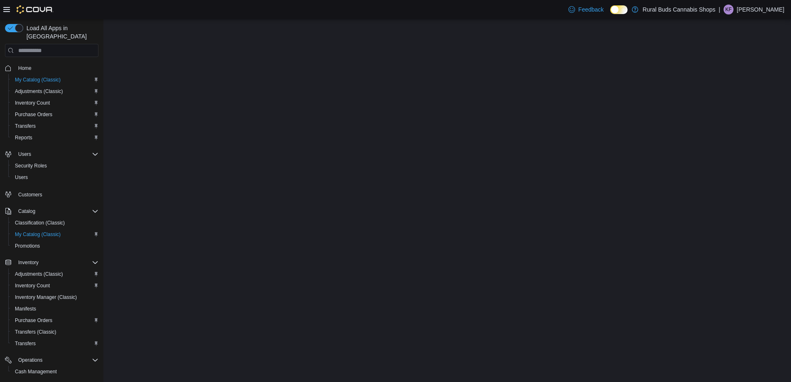
select select "**********"
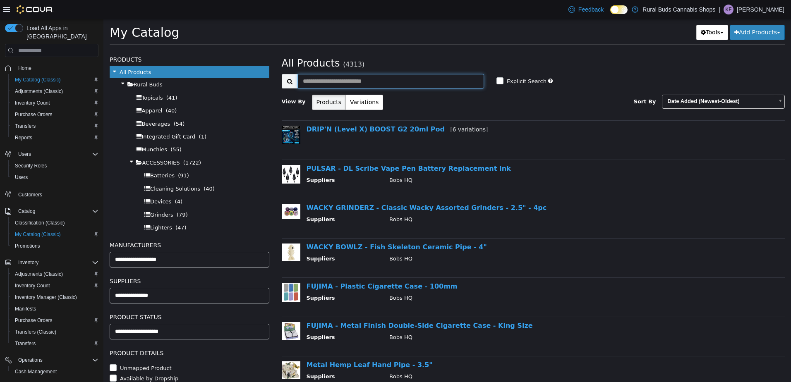
click at [392, 84] on input "text" at bounding box center [391, 81] width 187 height 14
type input "**********"
select select "**********"
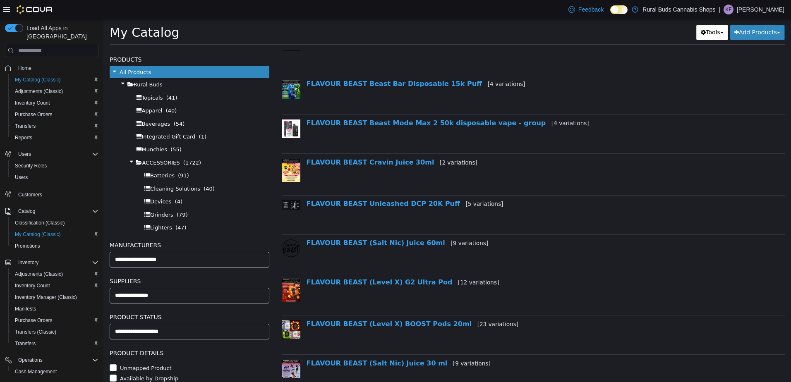
scroll to position [166, 0]
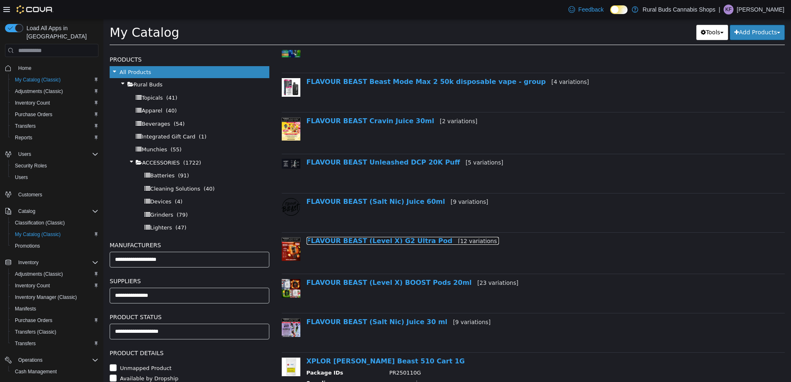
click at [412, 244] on link "FLAVOUR BEAST (Level X) G2 Ultra Pod [12 variations]" at bounding box center [403, 241] width 193 height 8
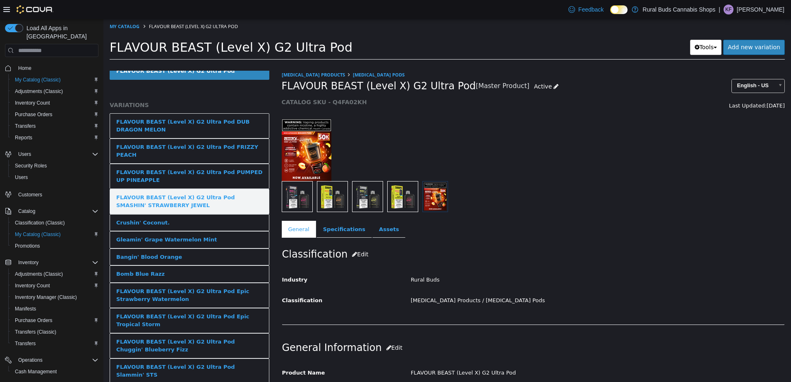
scroll to position [38, 0]
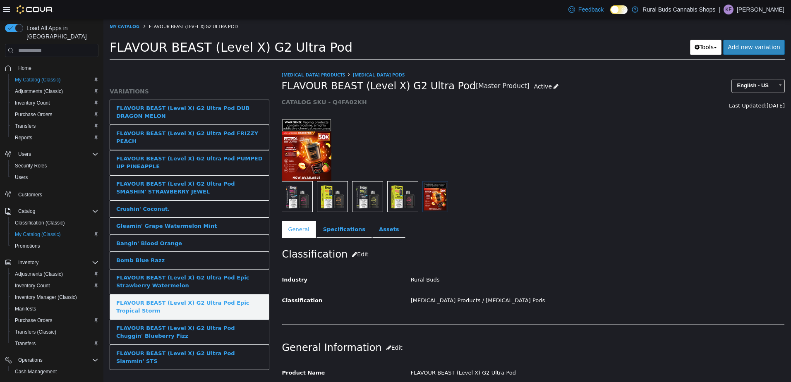
click at [218, 305] on div "FLAVOUR BEAST (Level X) G2 Ultra Pod Epic Tropical Storm" at bounding box center [189, 307] width 147 height 16
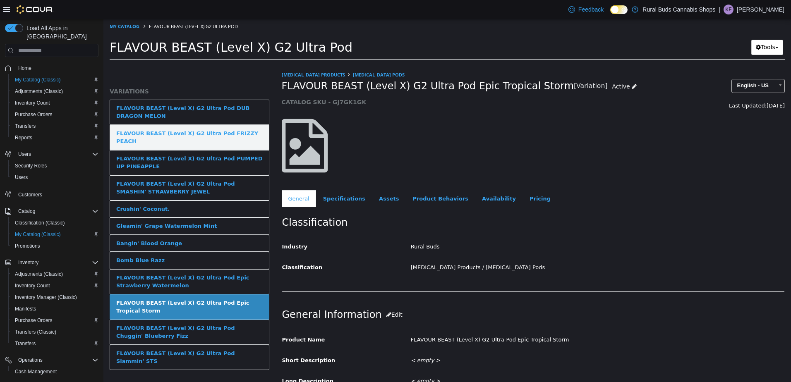
click at [225, 131] on div "FLAVOUR BEAST (Level X) G2 Ultra Pod FRIZZY PEACH" at bounding box center [189, 138] width 147 height 16
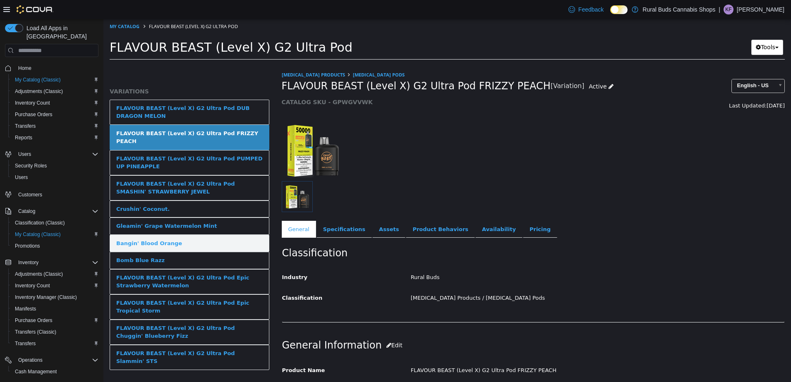
click at [219, 235] on link "Bangin' Blood Orange" at bounding box center [190, 243] width 160 height 17
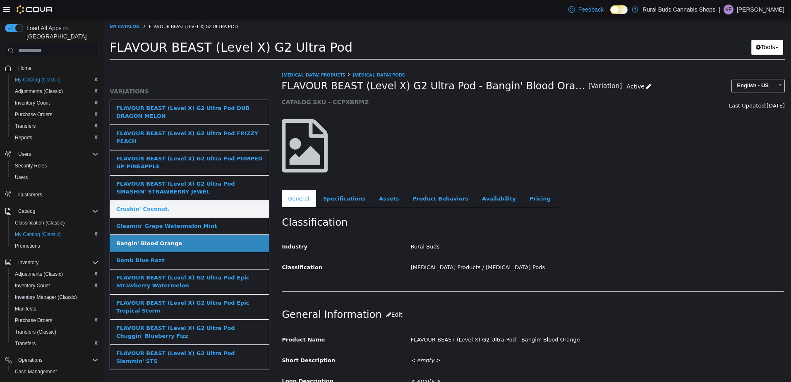
click at [205, 201] on link "Crushin' Coconut." at bounding box center [190, 209] width 160 height 17
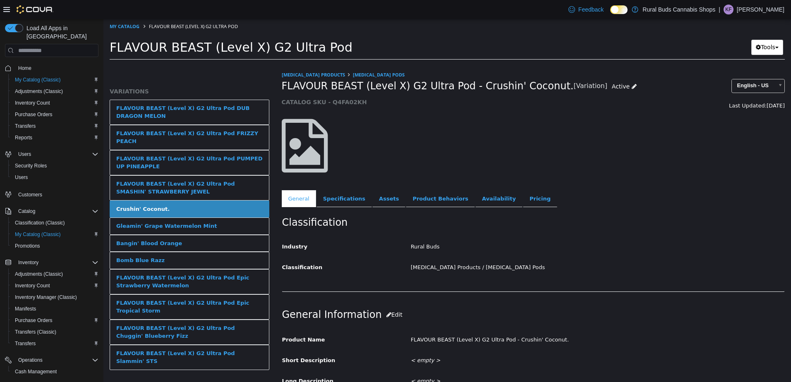
click at [203, 182] on div "FLAVOUR BEAST (Level X) G2 Ultra Pod SMASHIN' STRAWBERRY JEWEL" at bounding box center [189, 188] width 147 height 16
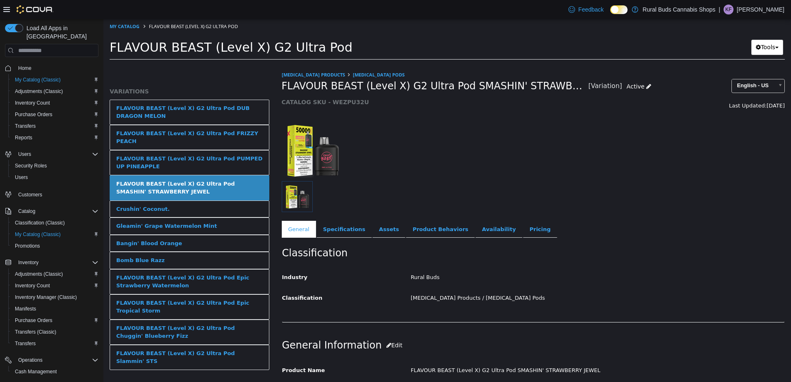
click at [202, 201] on link "Crushin' Coconut." at bounding box center [190, 209] width 160 height 17
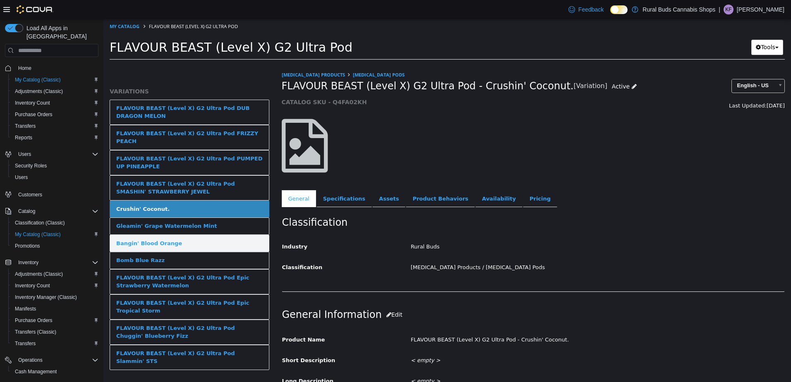
click at [217, 239] on link "Bangin' Blood Orange" at bounding box center [190, 243] width 160 height 17
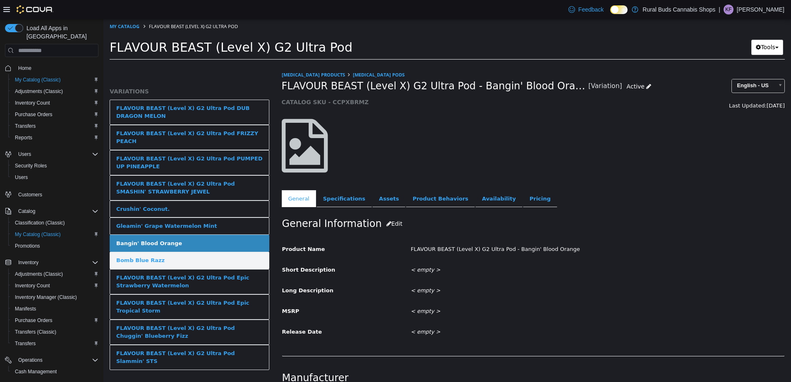
click at [213, 252] on link "Bomb Blue Razz" at bounding box center [190, 260] width 160 height 17
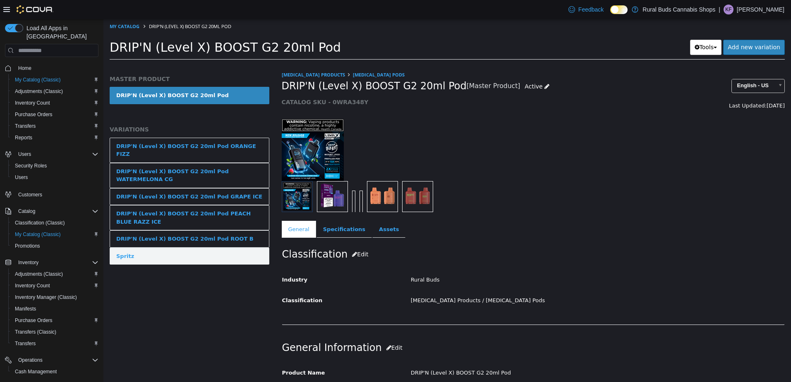
click at [229, 248] on link "Spritz" at bounding box center [190, 256] width 160 height 17
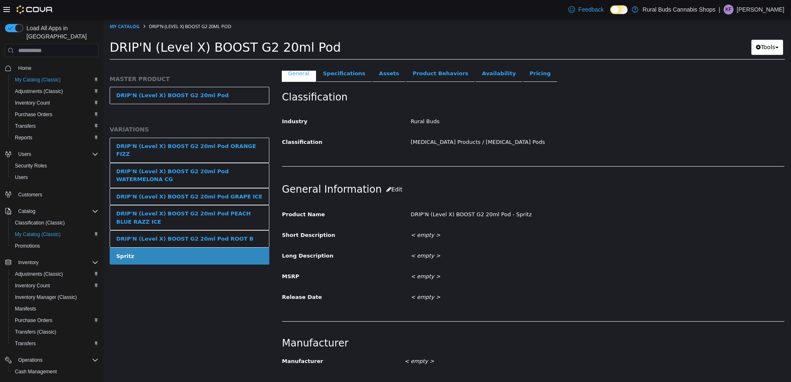
scroll to position [166, 0]
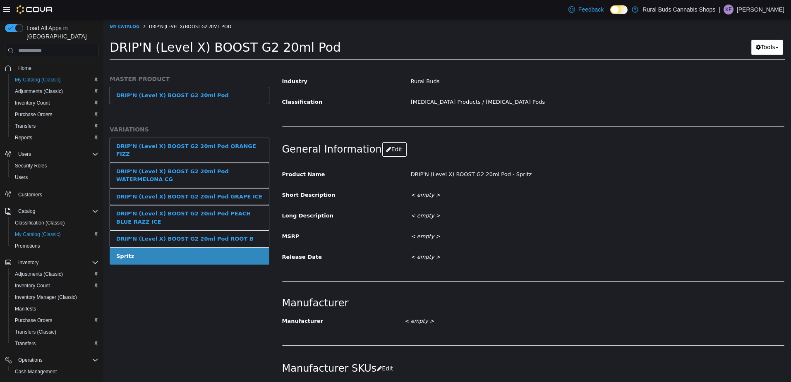
click at [384, 150] on button "Edit" at bounding box center [394, 149] width 25 height 15
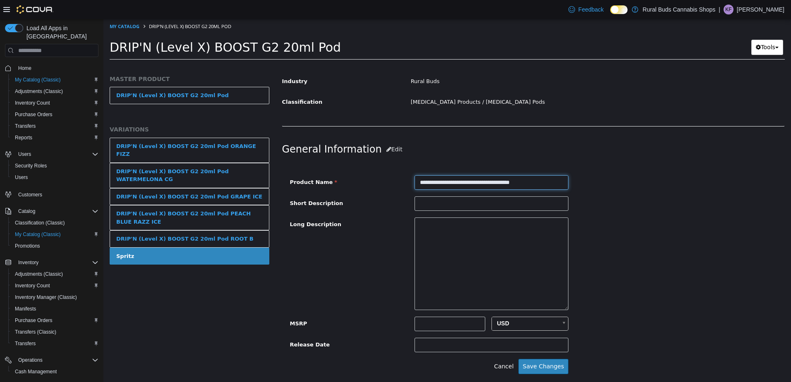
drag, startPoint x: 545, startPoint y: 182, endPoint x: 516, endPoint y: 188, distance: 30.4
click at [516, 188] on input "**********" at bounding box center [492, 182] width 154 height 14
type input "**********"
click at [550, 363] on button "Save Changes" at bounding box center [544, 366] width 50 height 15
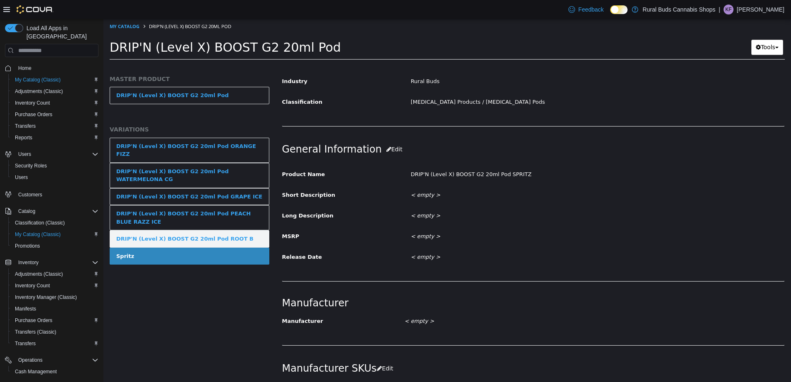
click at [130, 231] on link "DRIP'N (Level X) BOOST G2 20ml Pod ROOT B" at bounding box center [190, 239] width 160 height 17
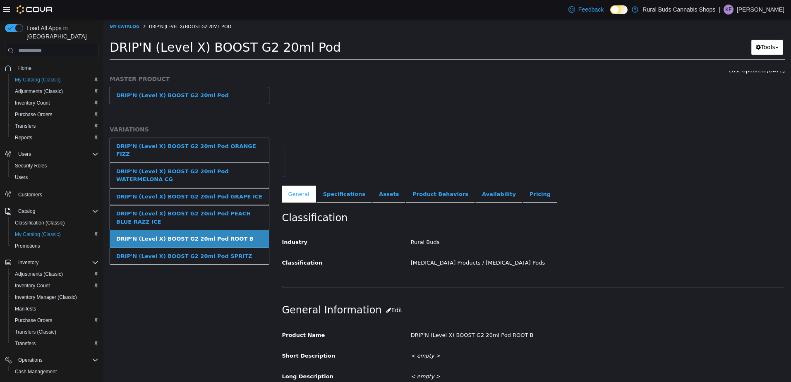
scroll to position [83, 0]
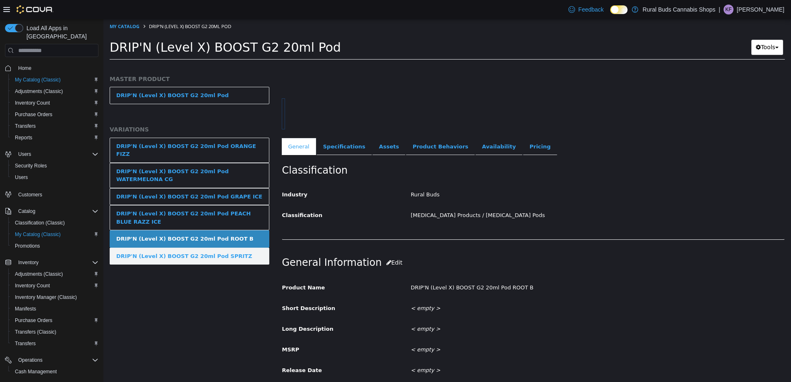
click at [223, 252] on div "DRIP'N (Level X) BOOST G2 20ml Pod SPRITZ" at bounding box center [184, 256] width 136 height 8
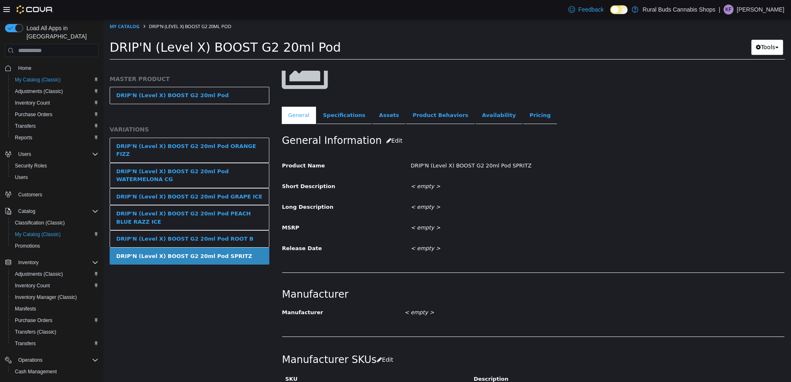
click at [382, 147] on button "Edit" at bounding box center [394, 140] width 25 height 15
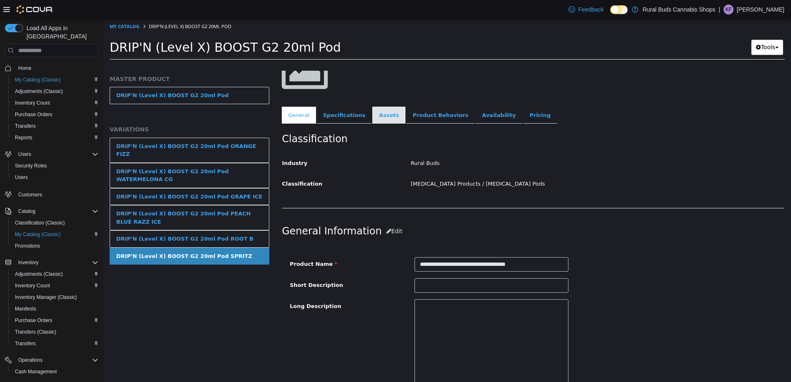
click at [378, 113] on link "Assets" at bounding box center [388, 115] width 33 height 17
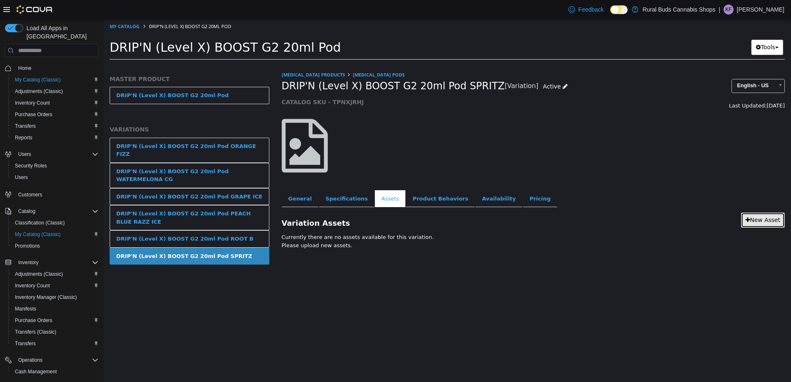
click at [764, 223] on link "New Asset" at bounding box center [763, 220] width 44 height 15
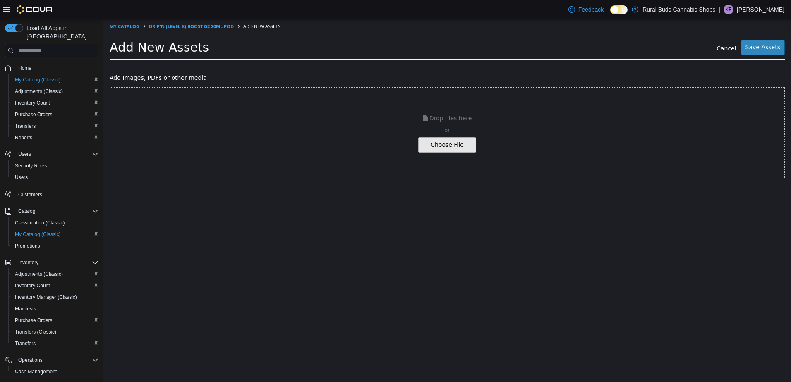
click at [450, 142] on input "file" at bounding box center [14, 145] width 924 height 14
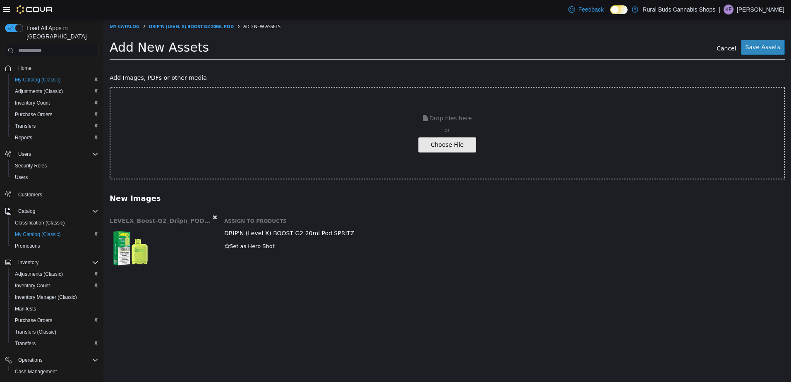
click at [449, 147] on input "file" at bounding box center [14, 145] width 924 height 14
click at [767, 48] on button "Save Assets" at bounding box center [763, 47] width 44 height 15
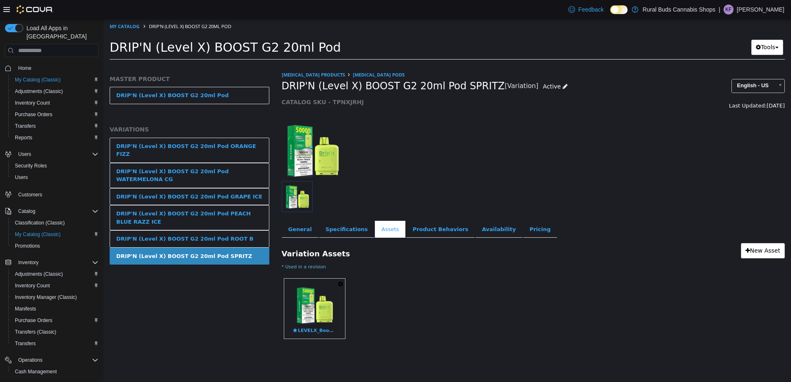
click at [126, 22] on li "My Catalog" at bounding box center [125, 25] width 31 height 7
click at [130, 25] on link "My Catalog" at bounding box center [125, 26] width 30 height 6
